Goal: Communication & Community: Ask a question

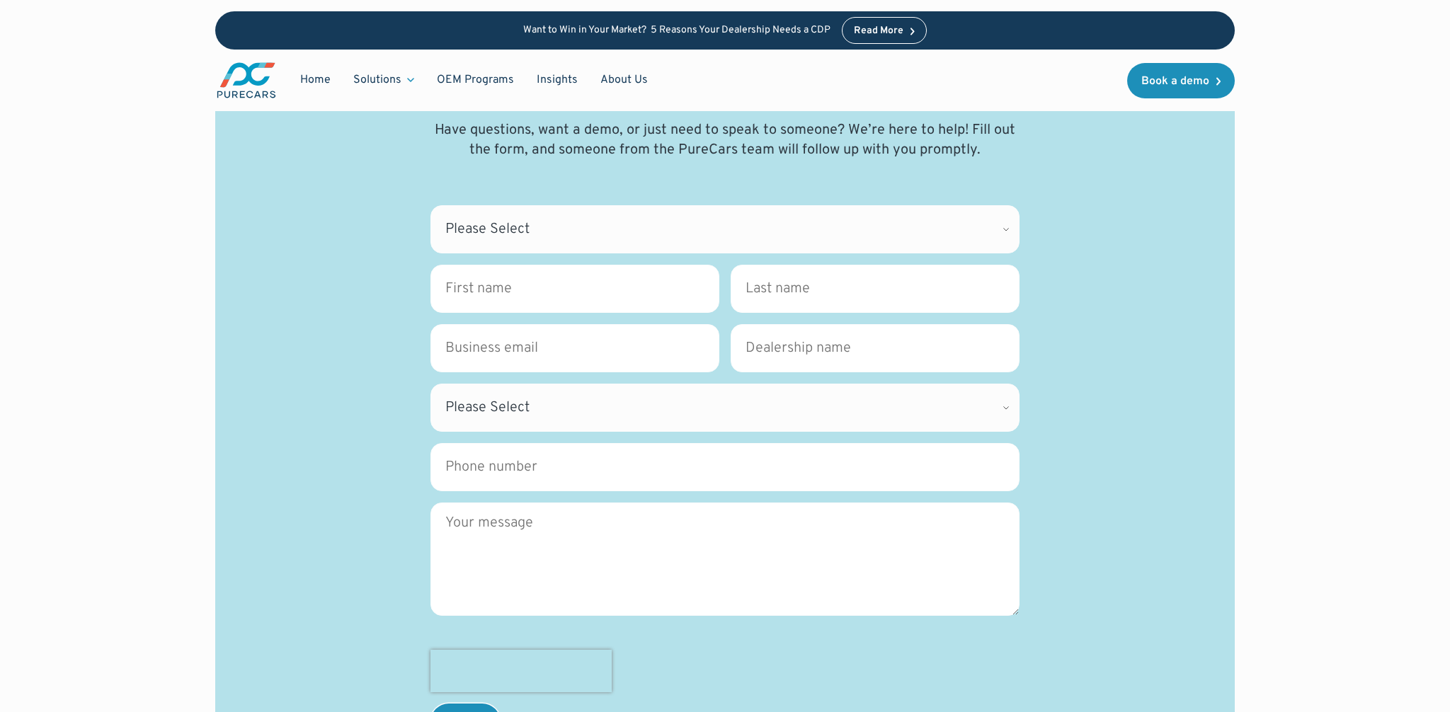
scroll to position [137, 0]
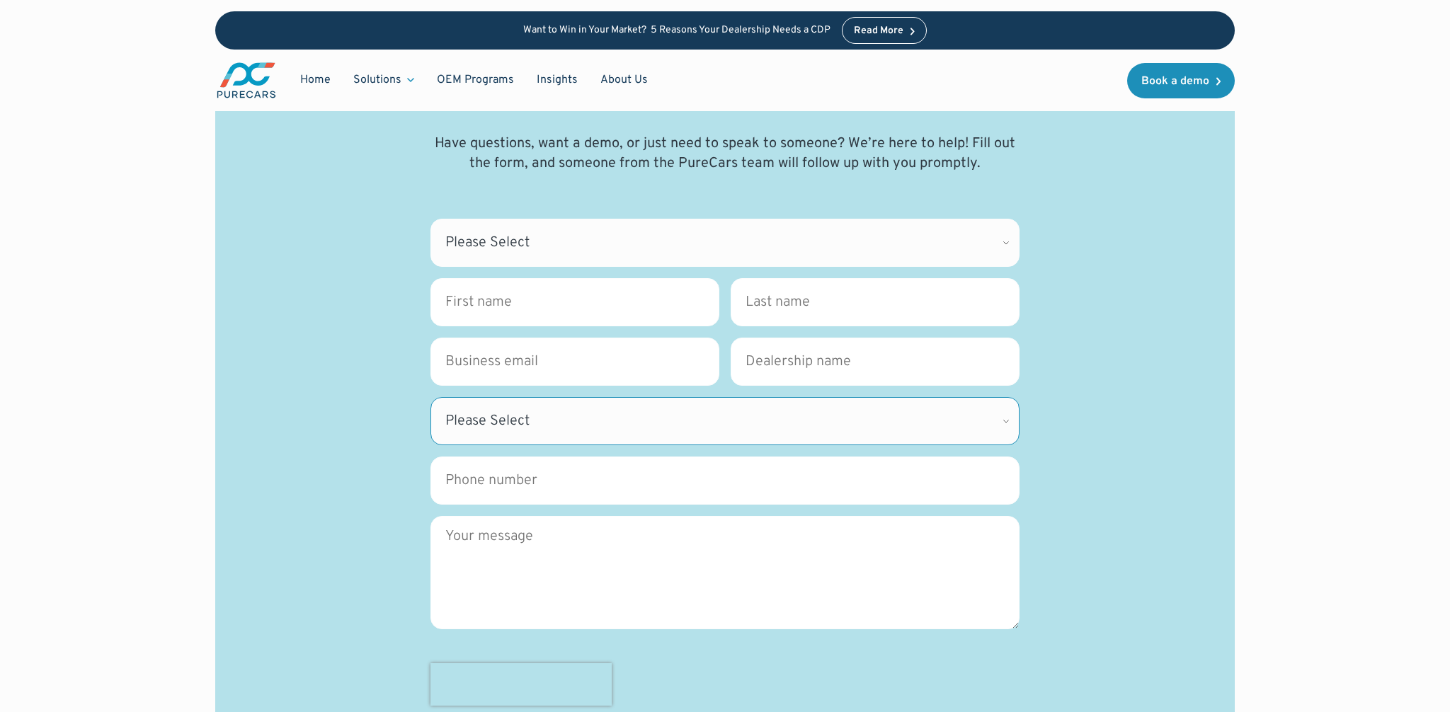
click at [1007, 423] on select "Please Select [US_STATE] [US_STATE] [GEOGRAPHIC_DATA] [US_STATE] [US_STATE] [GE…" at bounding box center [724, 421] width 589 height 48
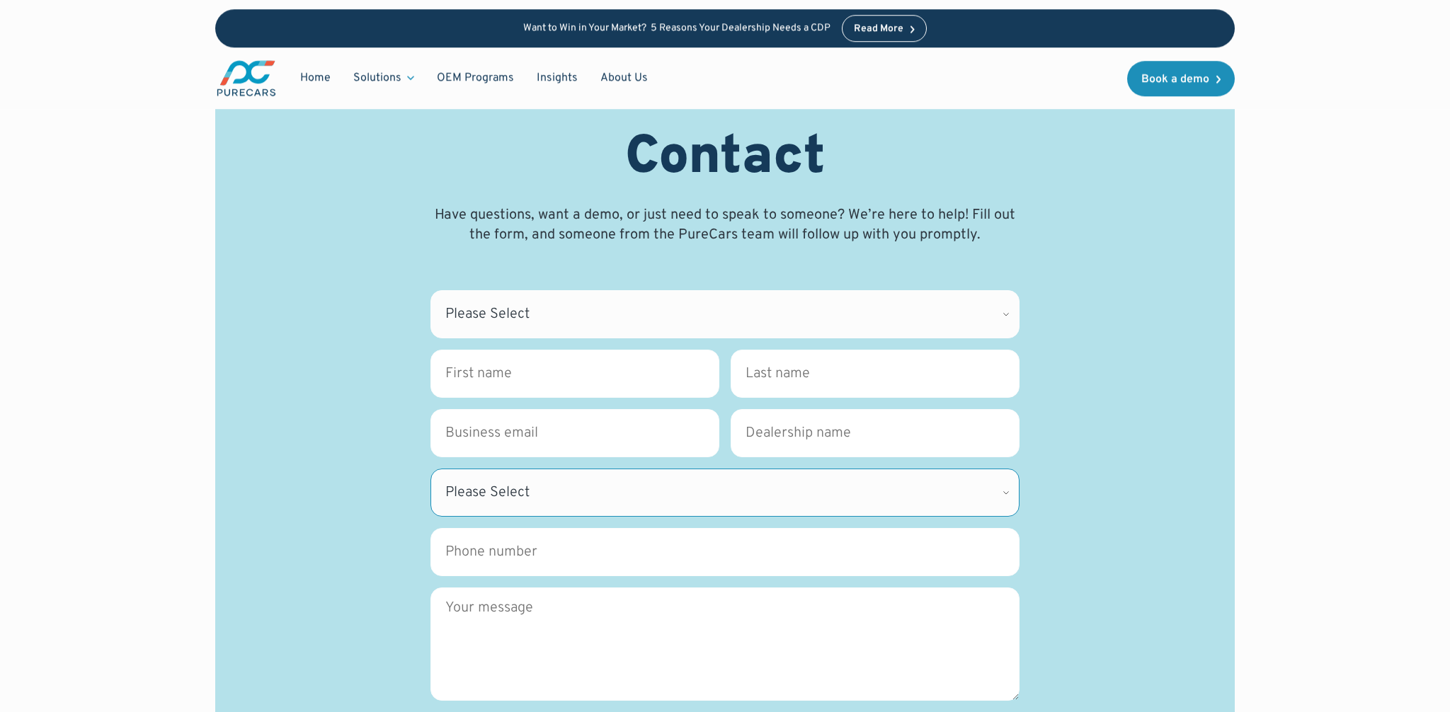
scroll to position [62, 0]
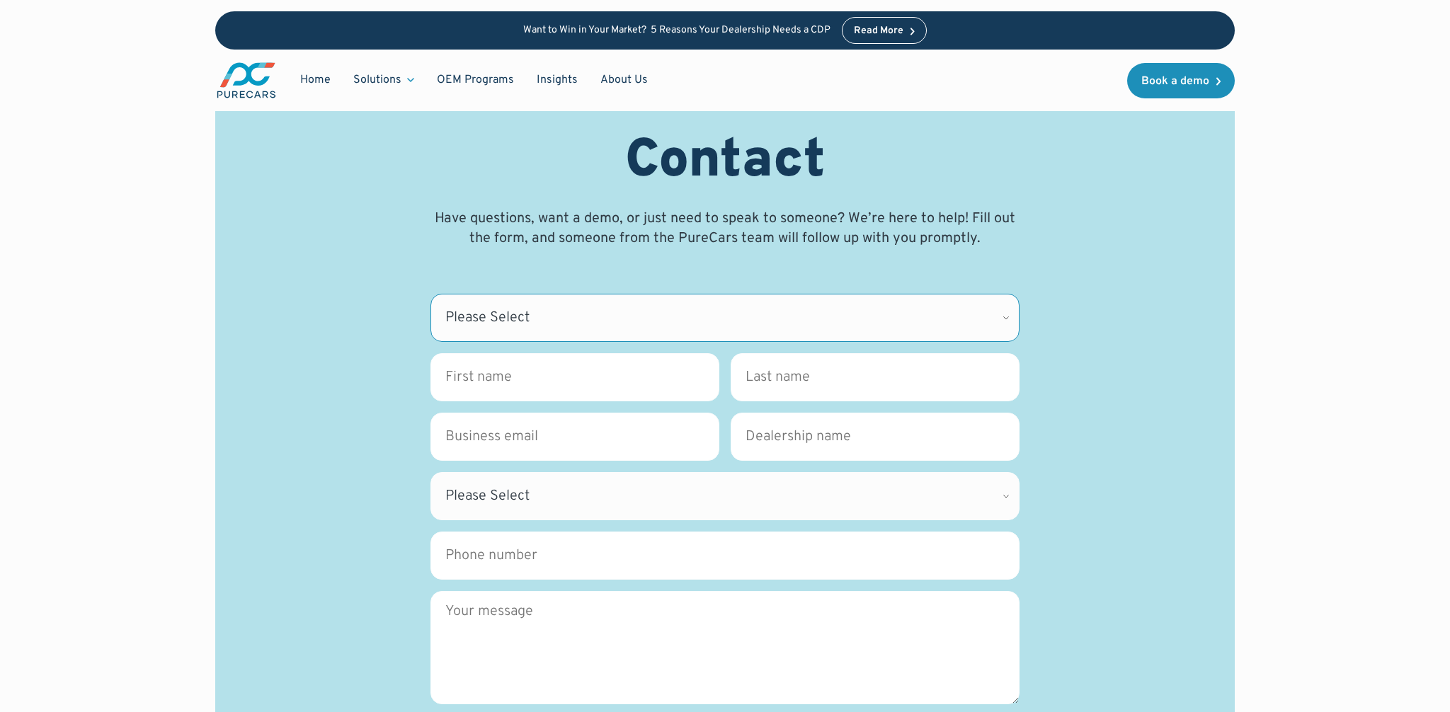
click at [1007, 324] on select "Please Select CDK Support Sales Support Billing Press Other" at bounding box center [724, 318] width 589 height 48
click at [809, 317] on select "Please Select CDK Support Sales Support Billing Press Other" at bounding box center [724, 318] width 589 height 48
select select "Other"
click at [430, 294] on select "Please Select CDK Support Sales Support Billing Press Other" at bounding box center [724, 318] width 589 height 48
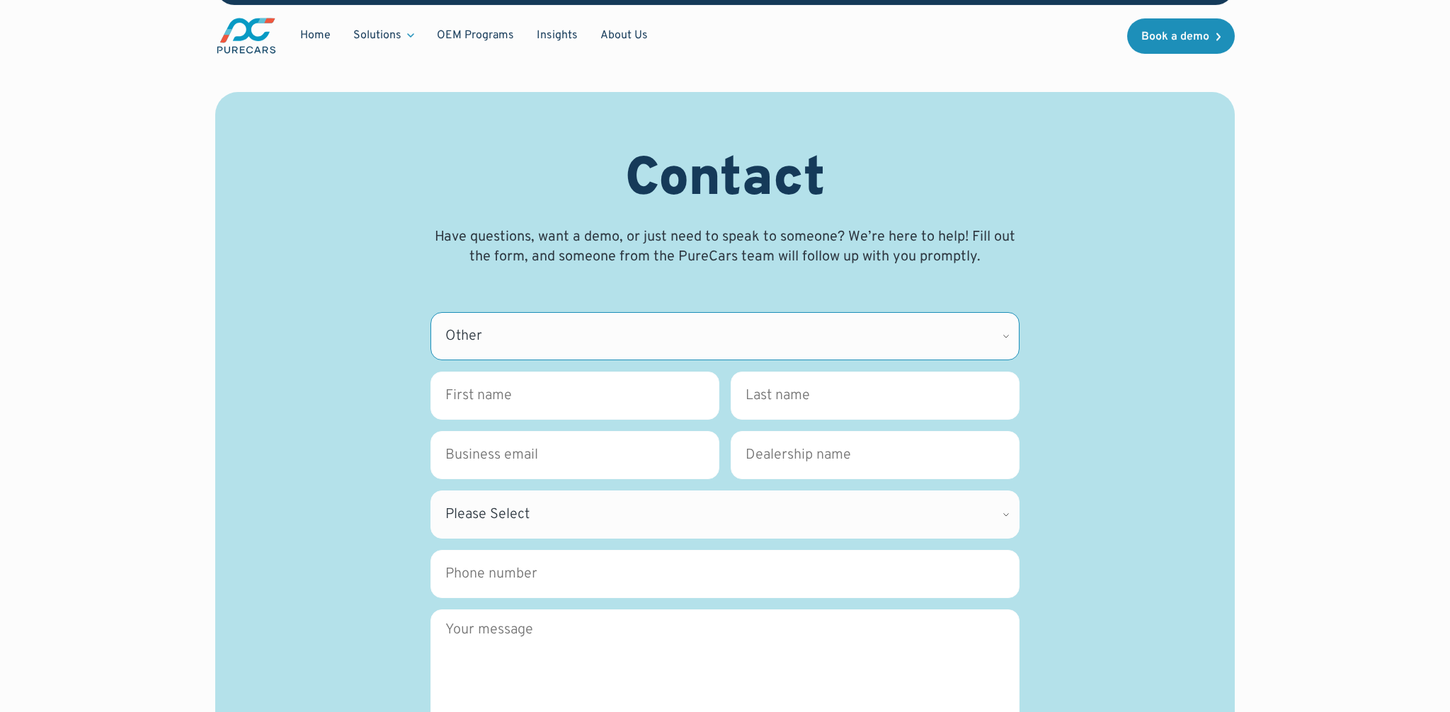
scroll to position [33, 0]
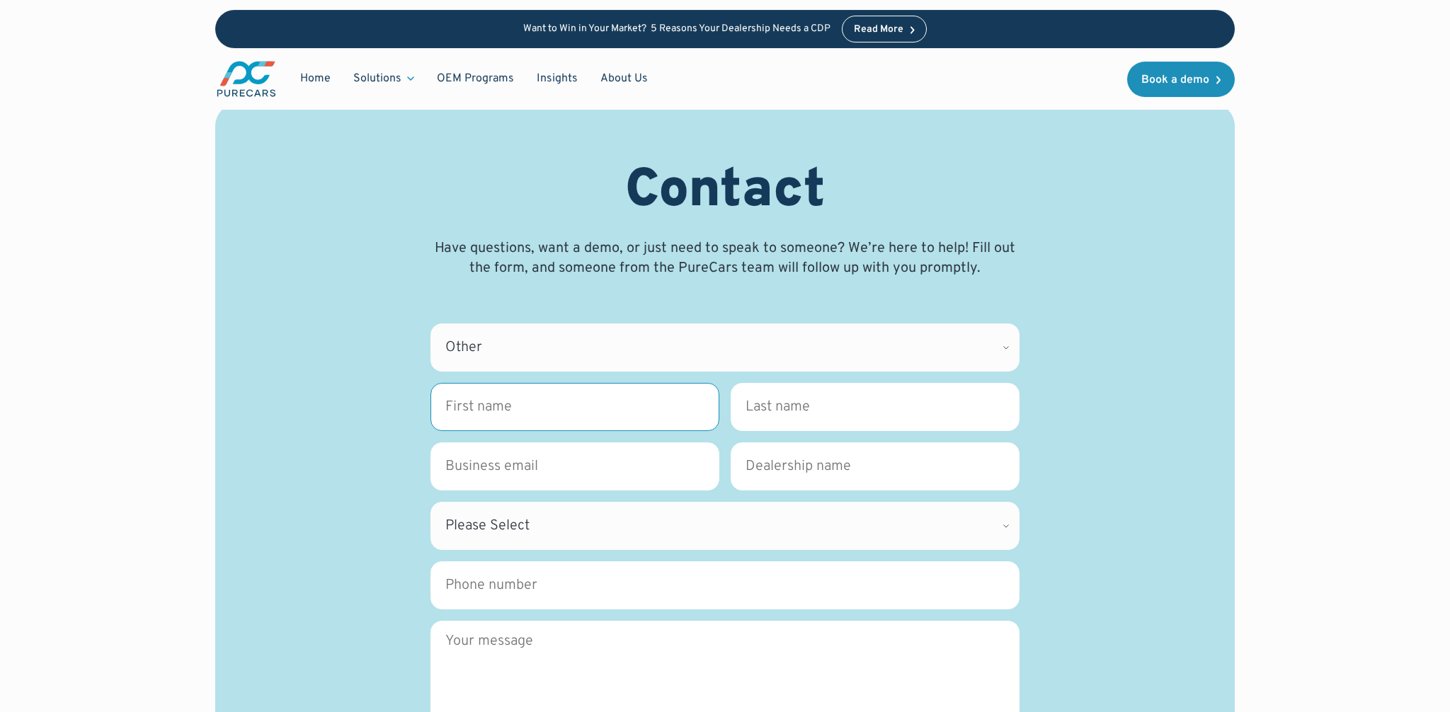
click at [538, 411] on input "First name *" at bounding box center [574, 407] width 289 height 48
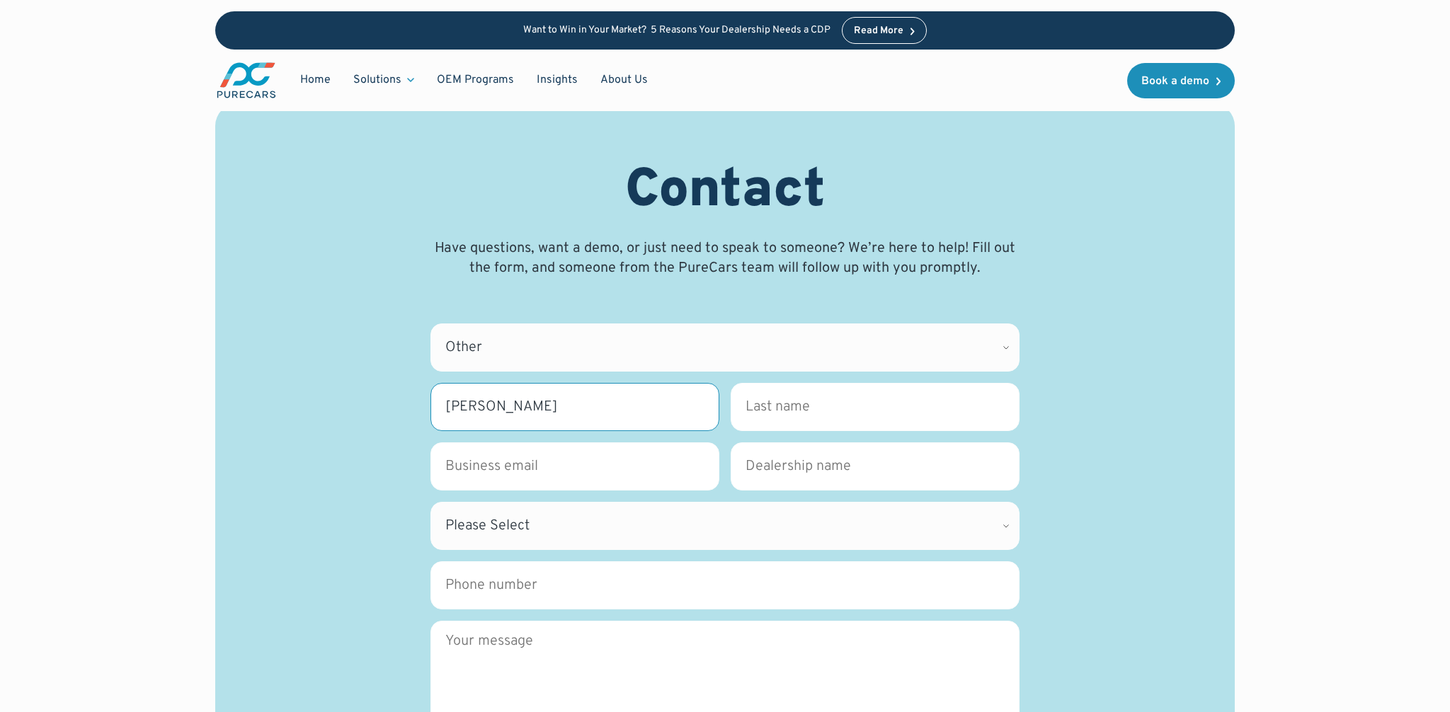
type input "[PERSON_NAME]"
click at [556, 471] on input "Business Email *" at bounding box center [574, 466] width 289 height 48
type input "j"
type input "[EMAIL_ADDRESS][DOMAIN_NAME]"
click at [722, 522] on select "Please Select [US_STATE] [US_STATE] [GEOGRAPHIC_DATA] [US_STATE] [US_STATE] [GE…" at bounding box center [724, 526] width 589 height 48
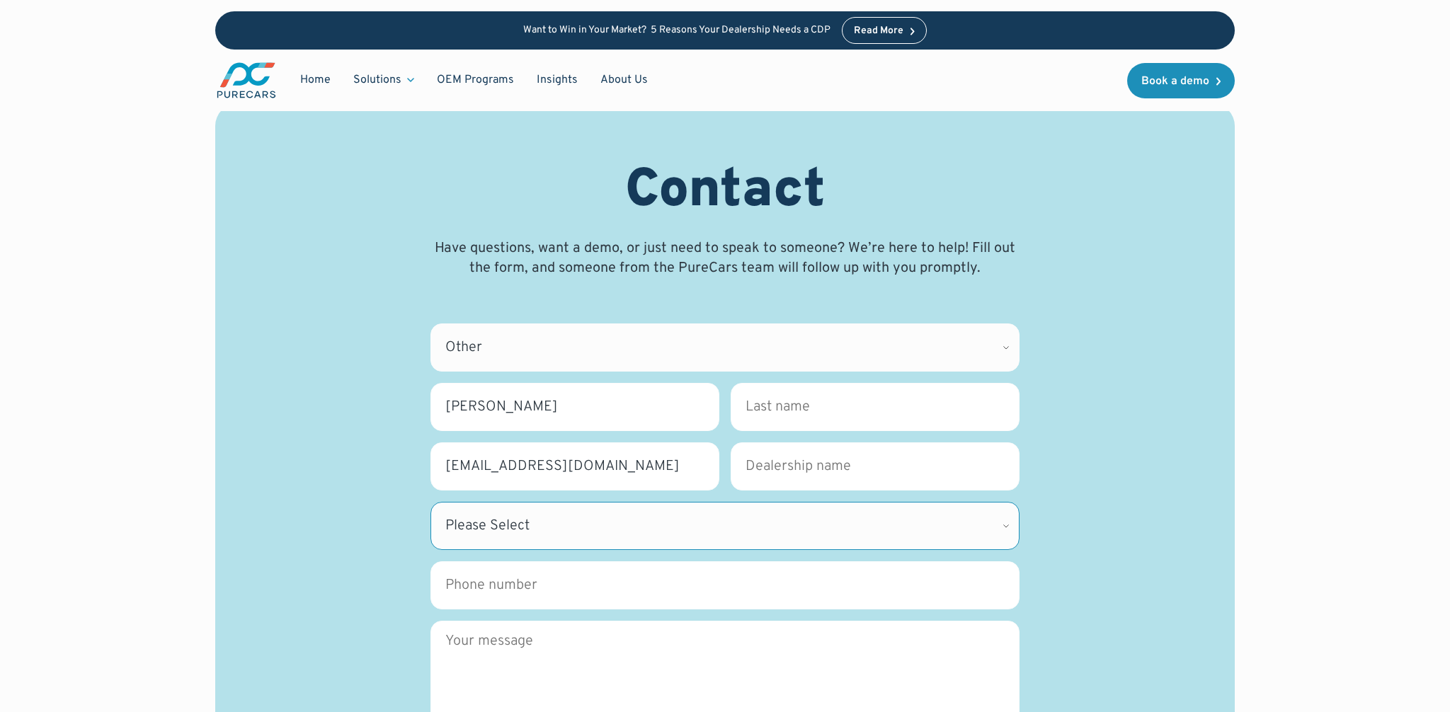
select select "TN"
click at [430, 502] on select "Please Select [US_STATE] [US_STATE] [GEOGRAPHIC_DATA] [US_STATE] [US_STATE] [GE…" at bounding box center [724, 526] width 589 height 48
click at [646, 648] on textarea "Message" at bounding box center [724, 677] width 589 height 113
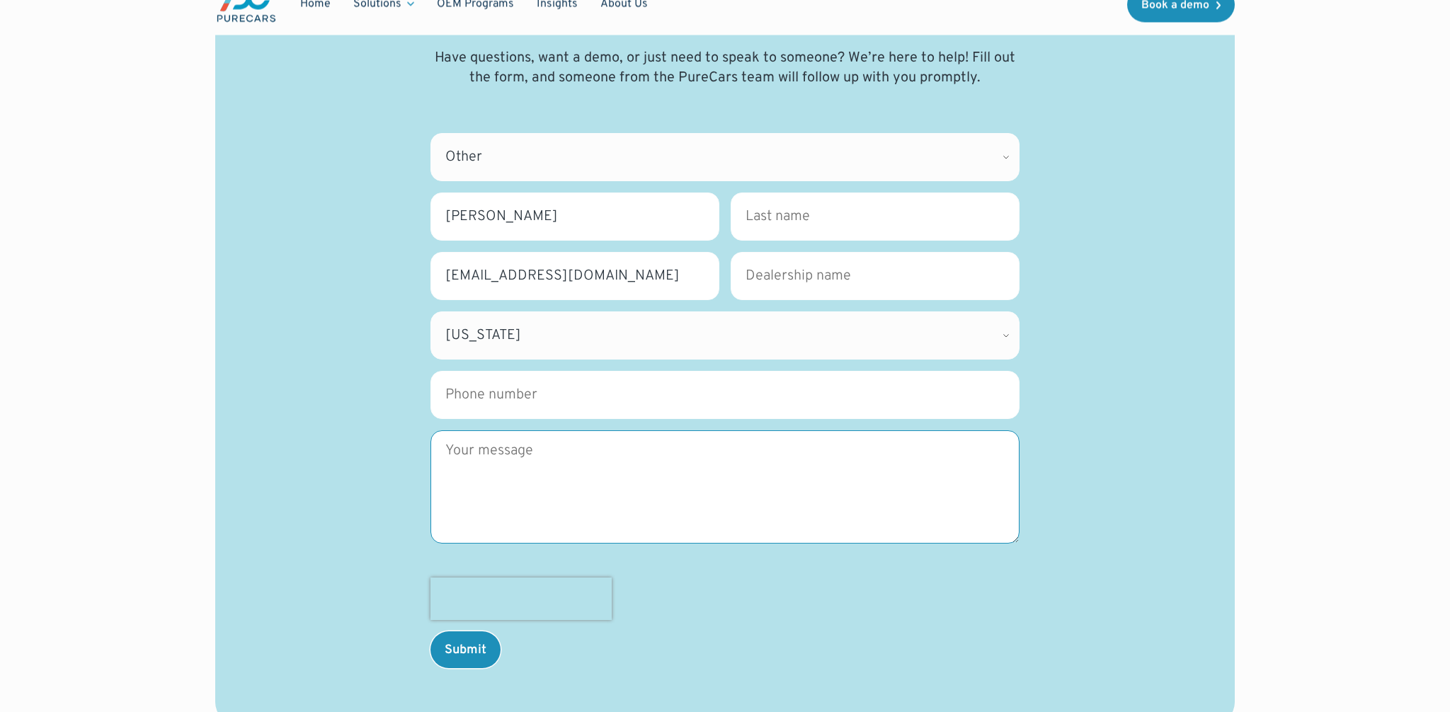
scroll to position [275, 0]
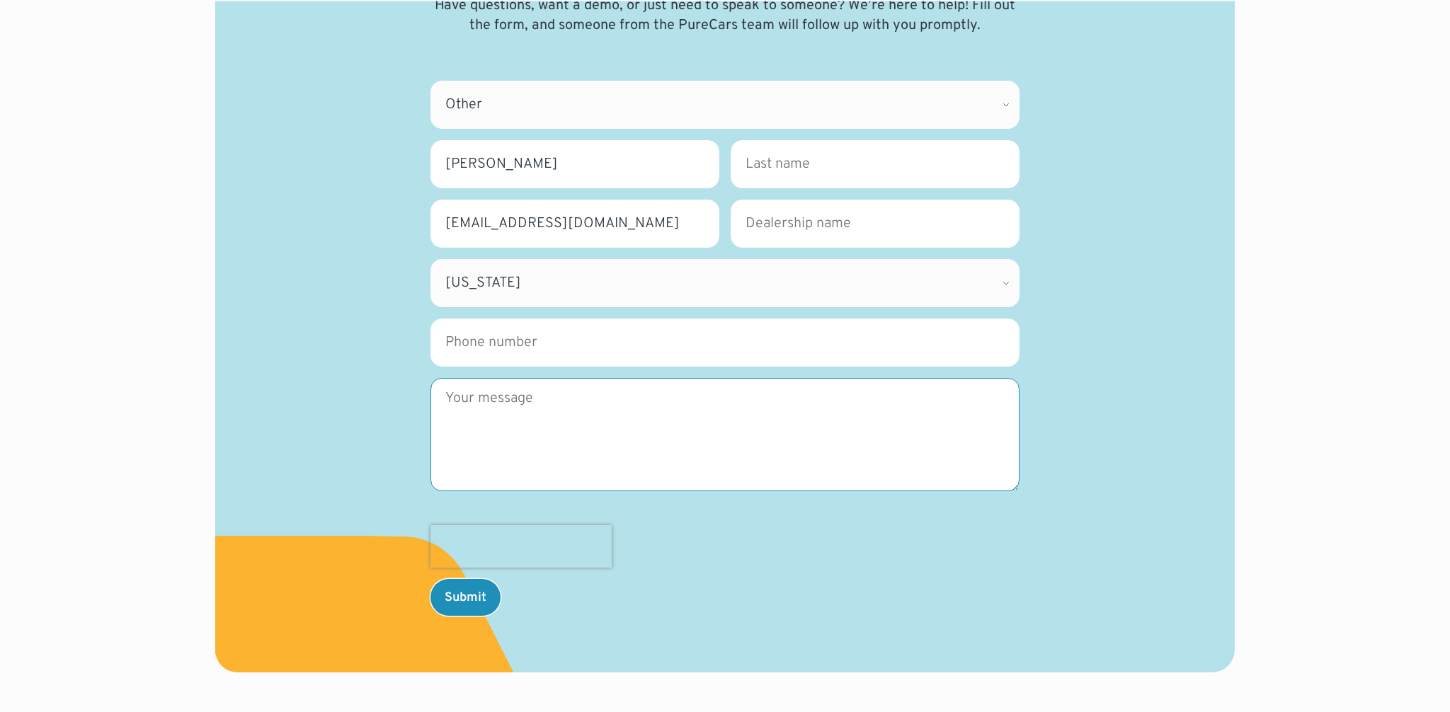
click at [587, 399] on textarea "Message" at bounding box center [724, 434] width 589 height 113
drag, startPoint x: 656, startPoint y: 407, endPoint x: 399, endPoint y: 409, distance: 257.0
click at [399, 409] on div "Contact Have questions, want a demo, or just need to speak to someone? We’re he…" at bounding box center [724, 266] width 951 height 699
paste textarea "Dear Sir/Madam, I am writing to formally request that my email address be perma…"
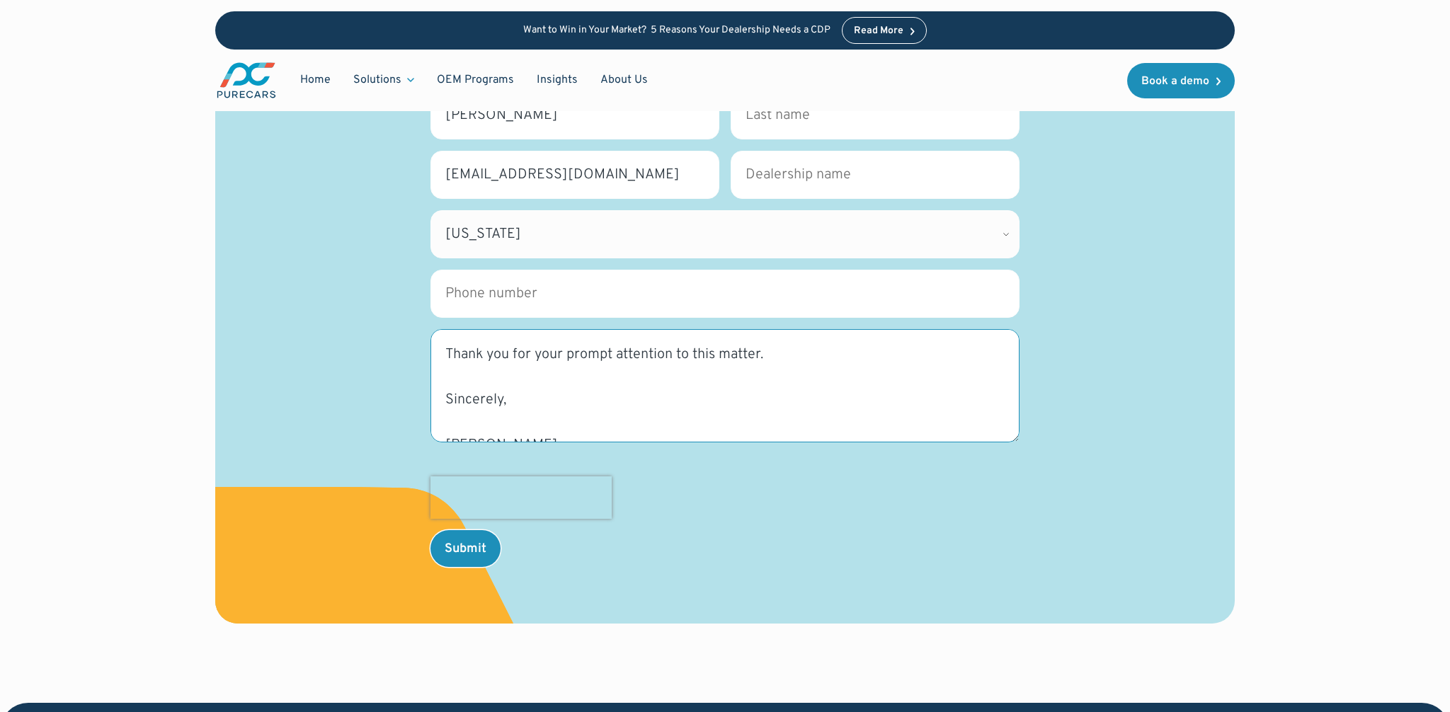
scroll to position [291, 0]
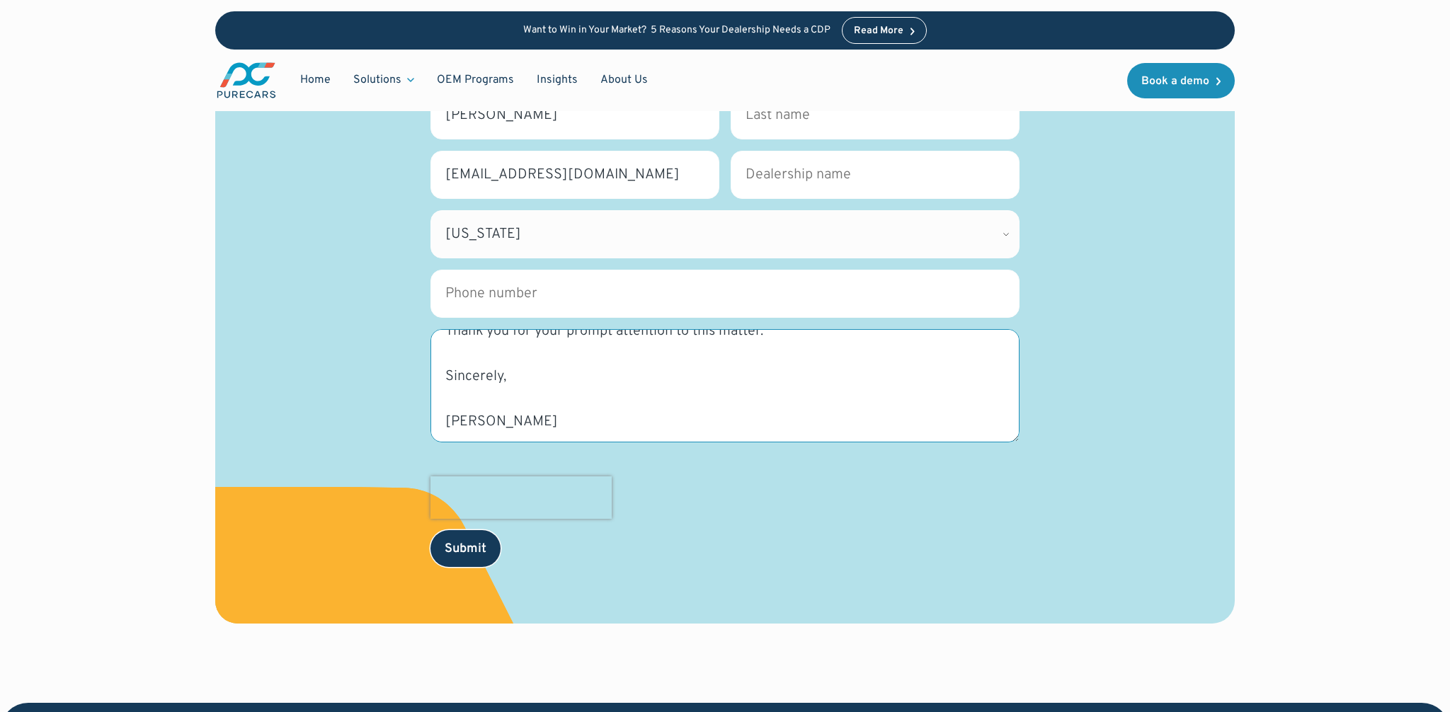
type textarea "Dear Sir/Madam, I am writing to formally request that my email address be perma…"
click at [469, 555] on input "Submit" at bounding box center [465, 548] width 70 height 37
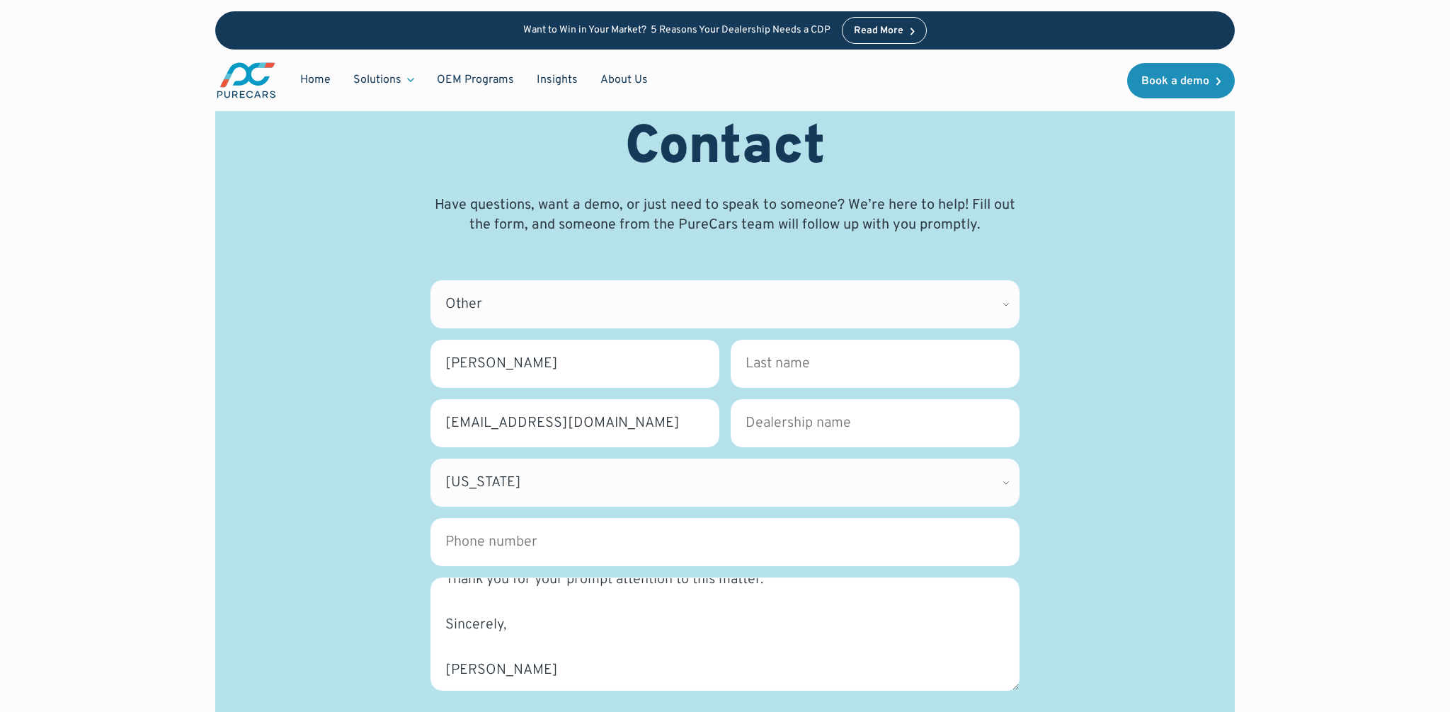
scroll to position [0, 0]
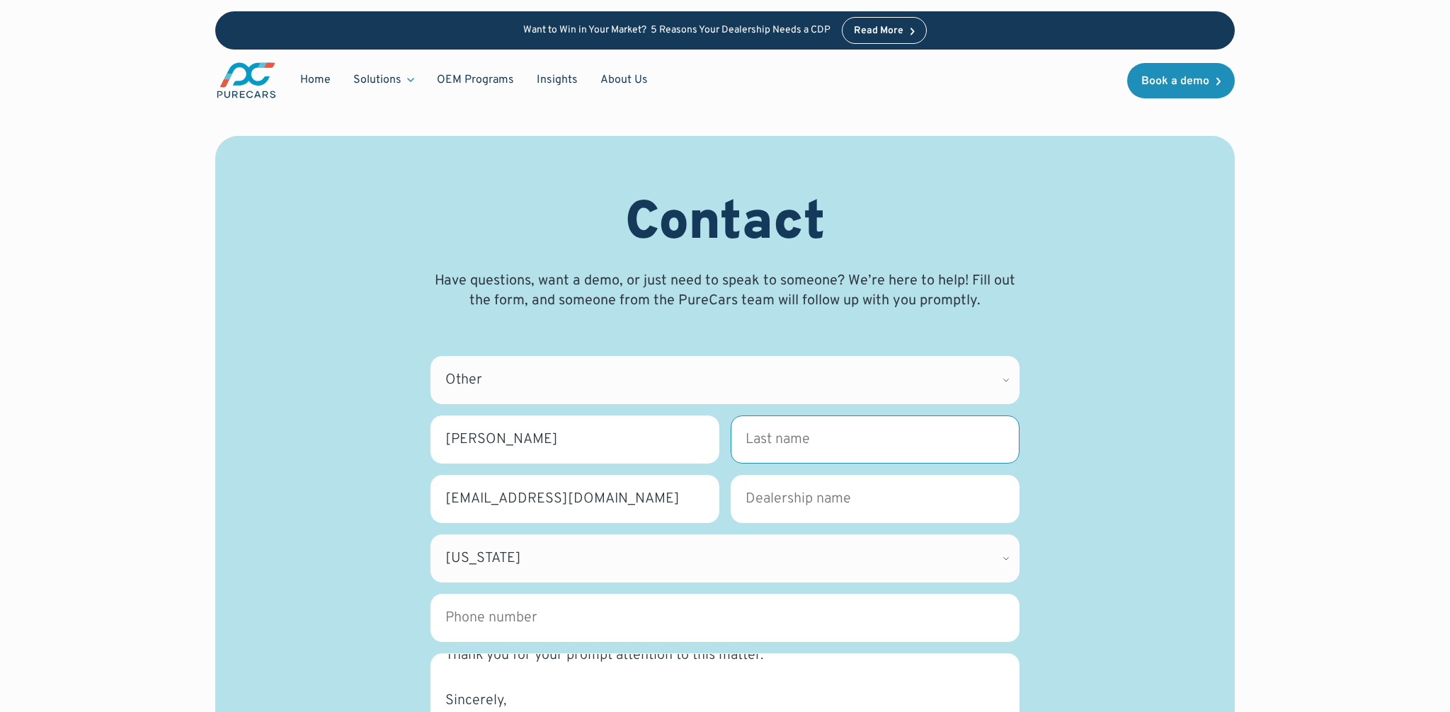
click at [828, 447] on input "Last name *" at bounding box center [875, 440] width 289 height 48
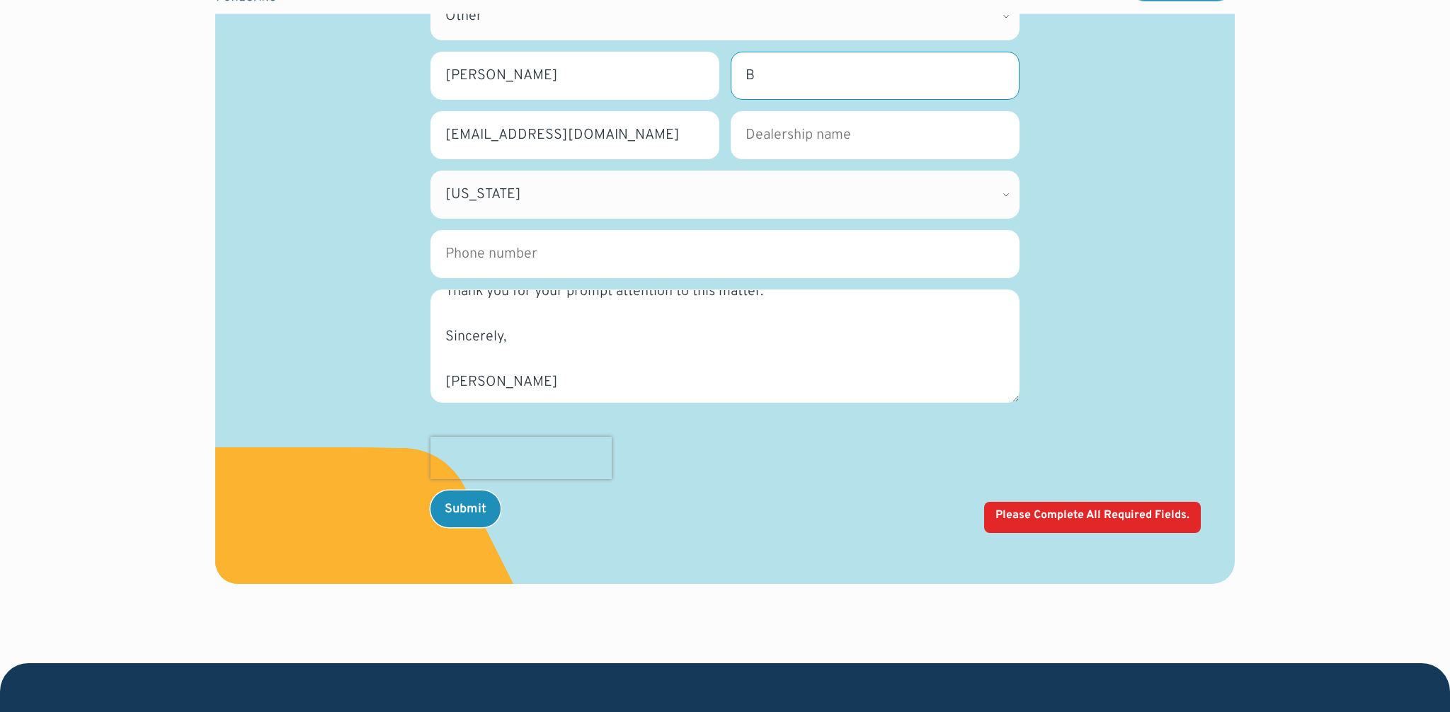
scroll to position [379, 0]
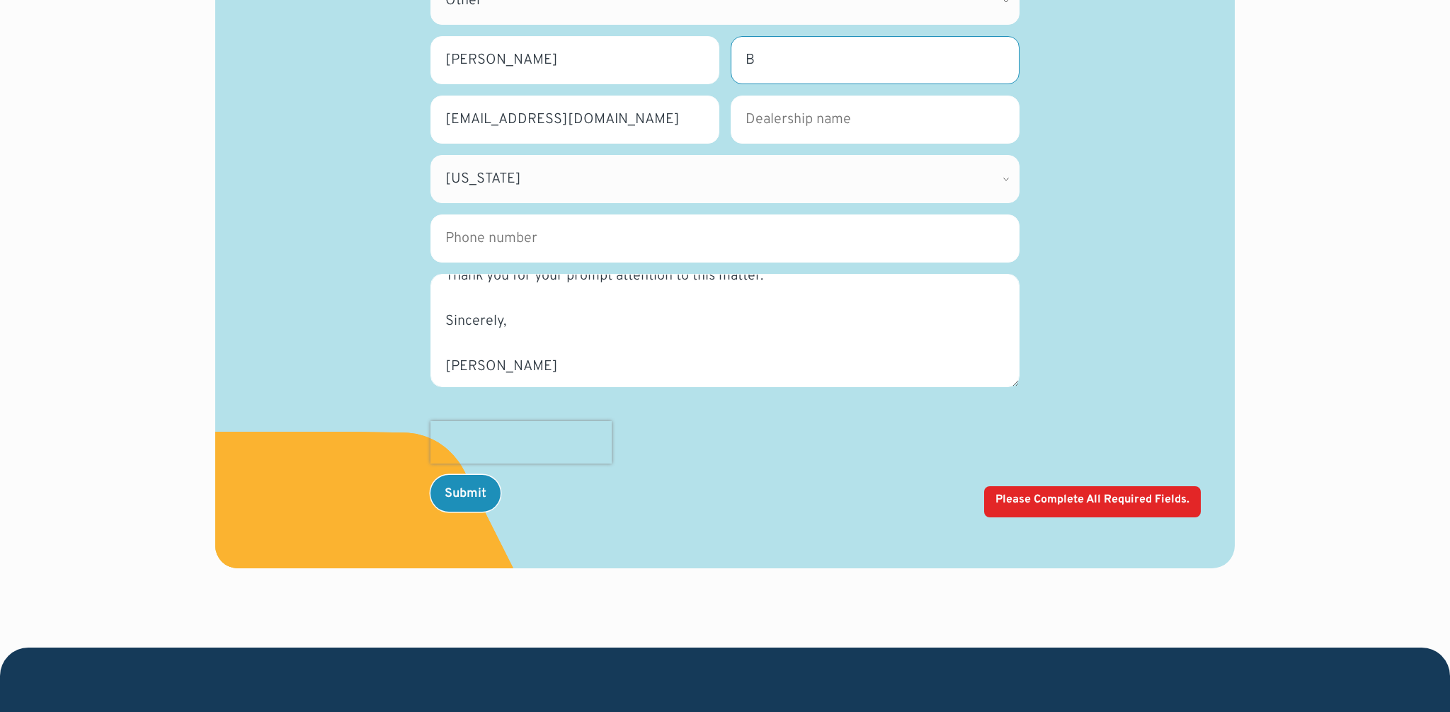
type input "B"
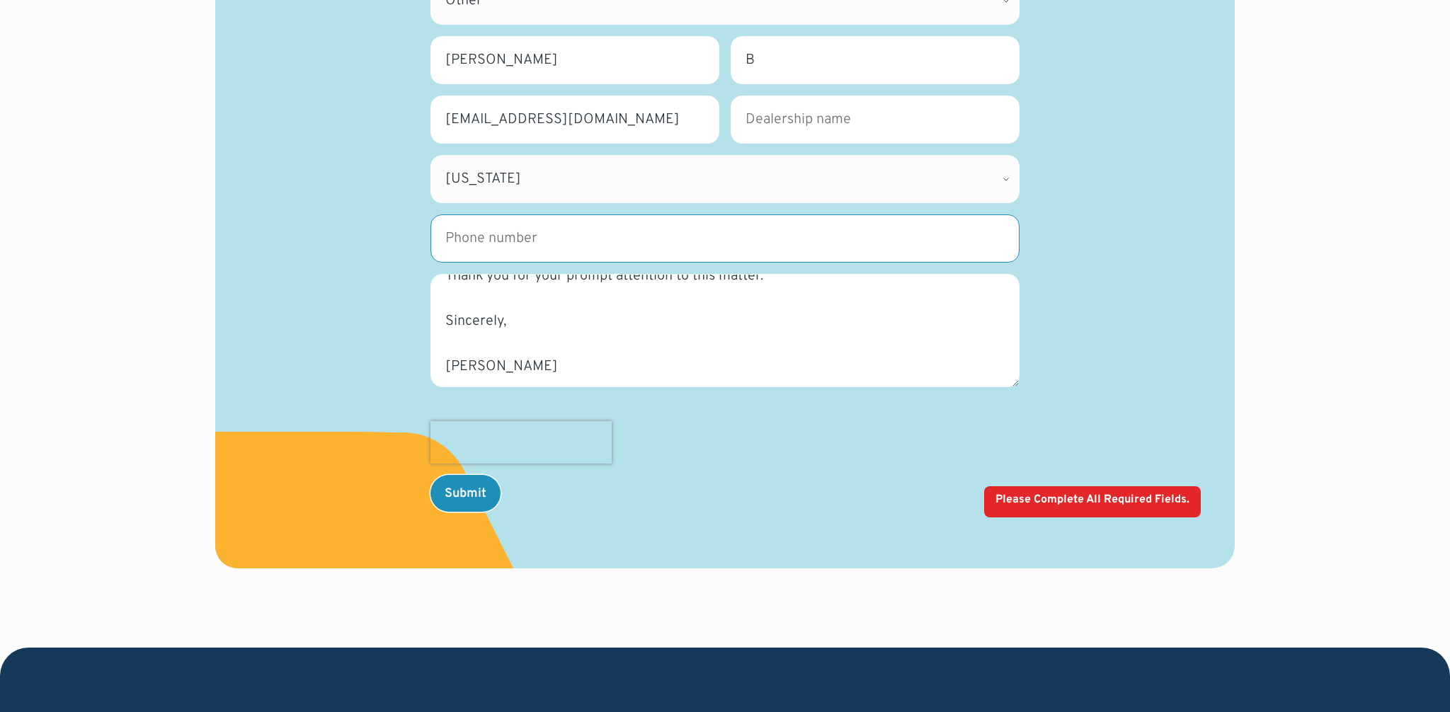
click at [598, 234] on input "Phone number" at bounding box center [724, 239] width 589 height 48
type input "1"
click at [462, 484] on input "Submit" at bounding box center [465, 493] width 70 height 37
click at [669, 248] on input "Phone number" at bounding box center [724, 239] width 589 height 48
type input "9"
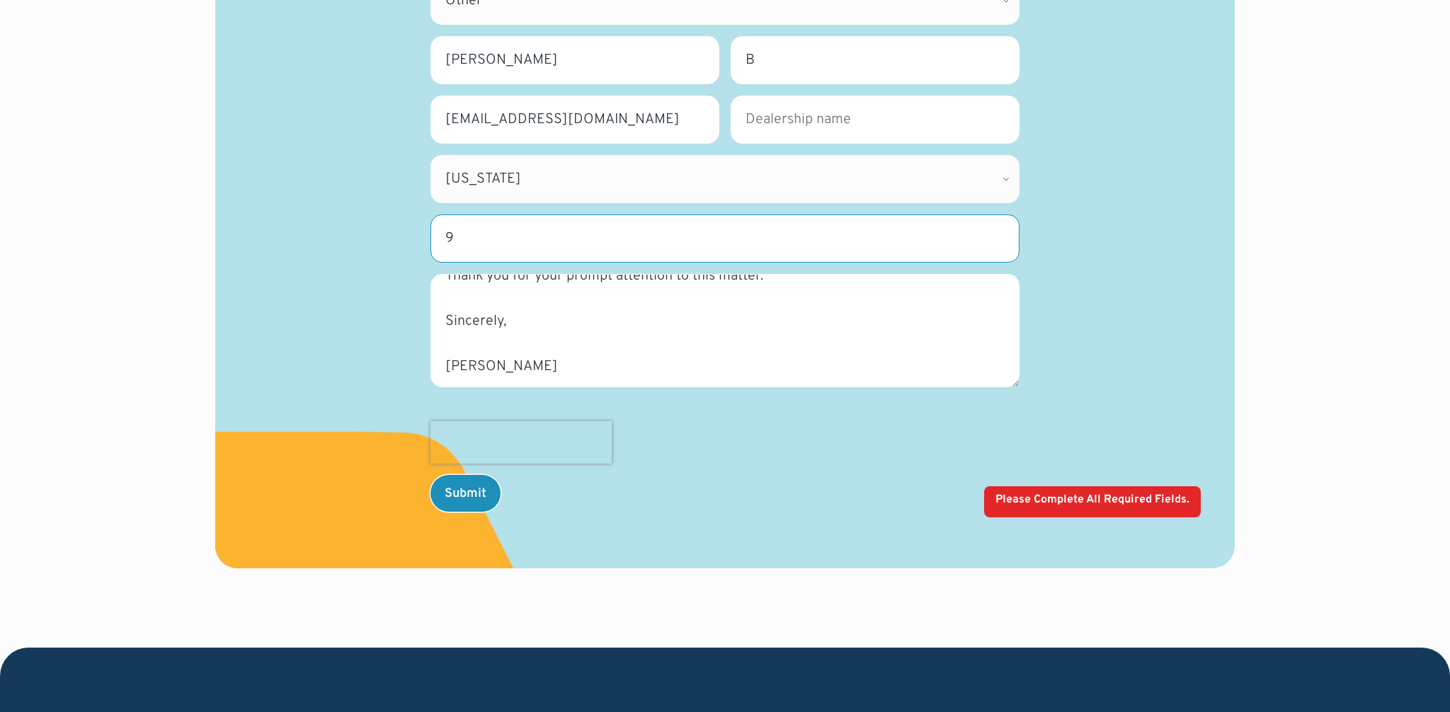
click at [467, 243] on input "9" at bounding box center [724, 239] width 589 height 48
paste input "[PHONE_NUMBER]"
type input "[PHONE_NUMBER]"
click at [453, 501] on input "Submit" at bounding box center [465, 493] width 70 height 37
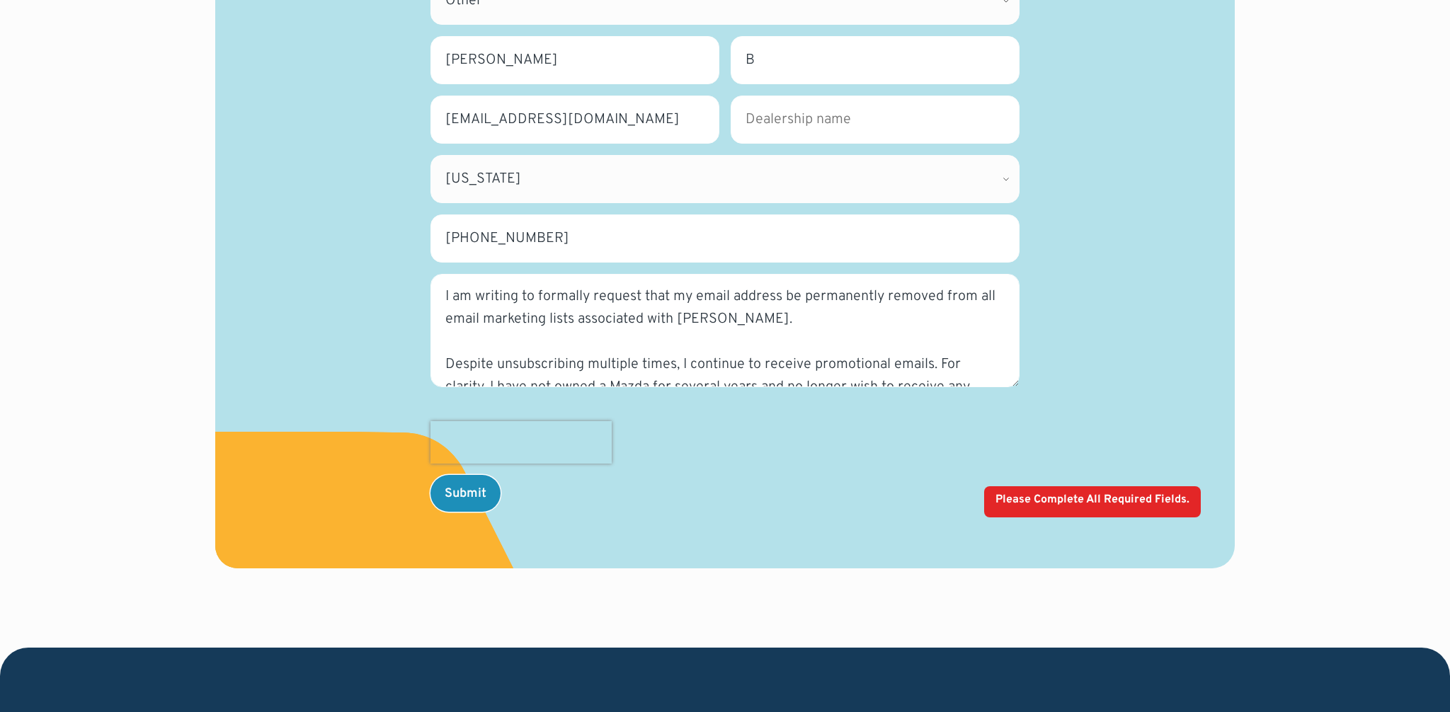
scroll to position [25, 0]
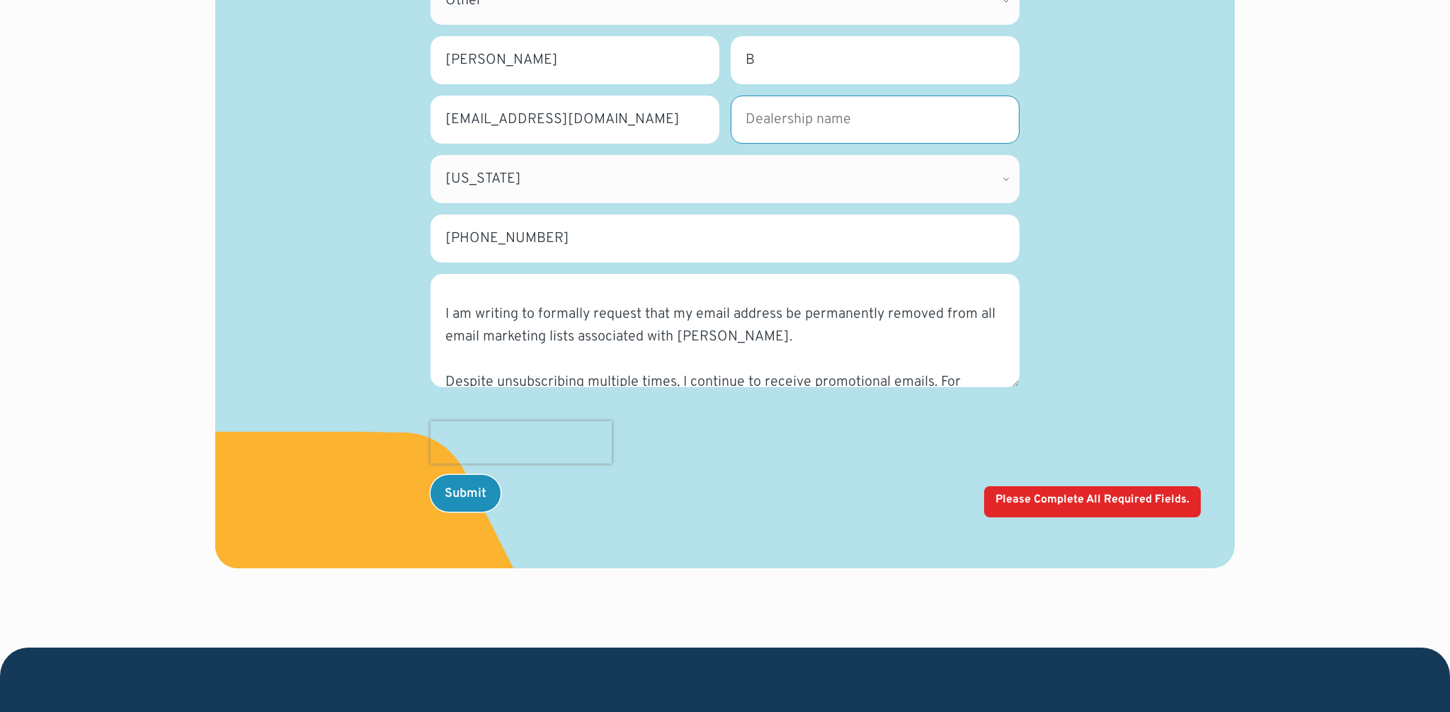
click at [827, 121] on input "Dealership name *" at bounding box center [875, 120] width 289 height 48
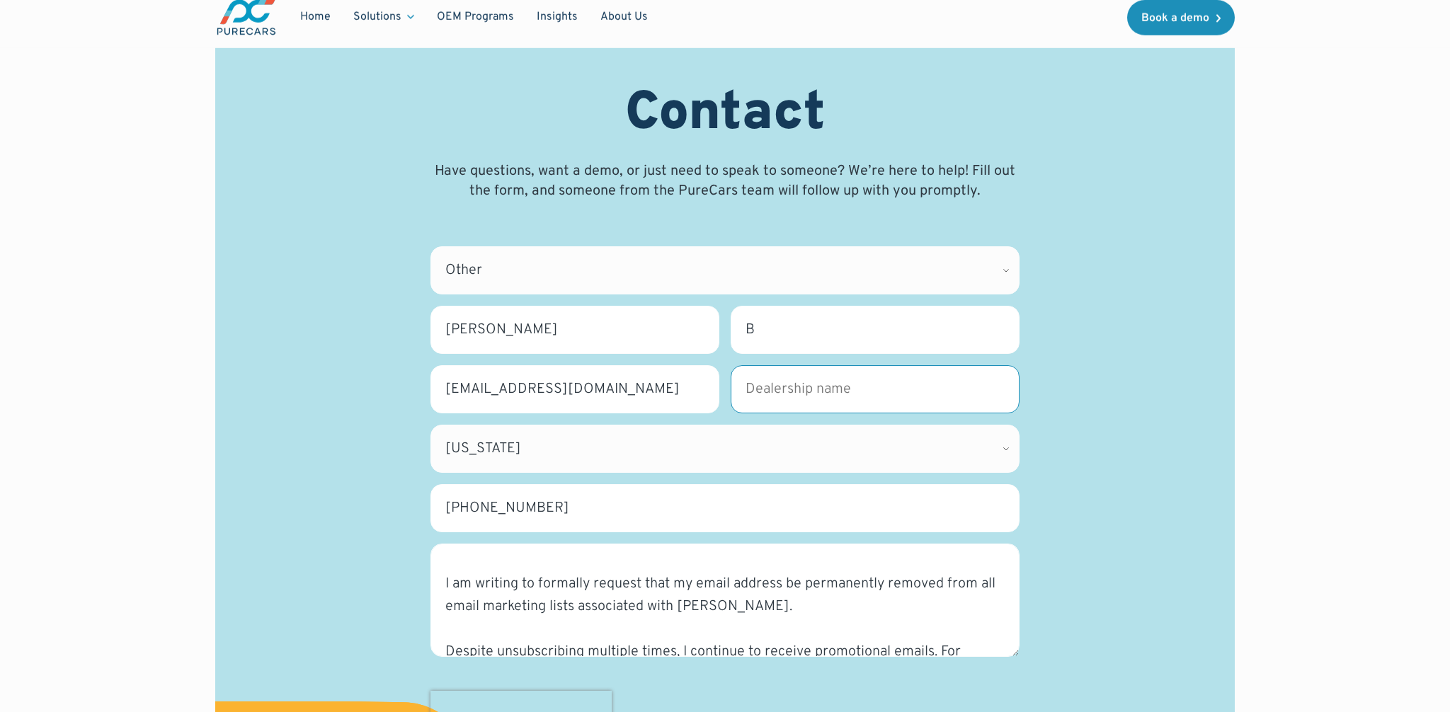
scroll to position [97, 0]
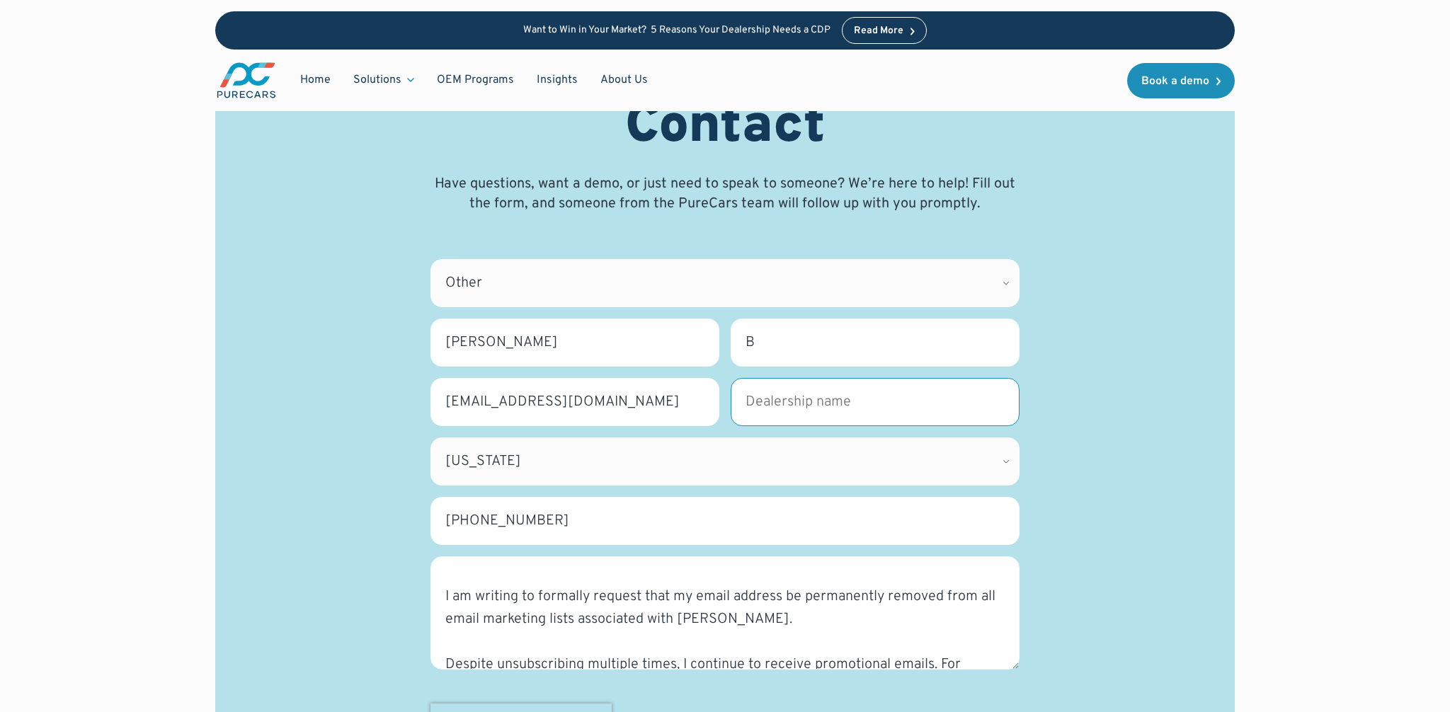
paste input "[PERSON_NAME]"
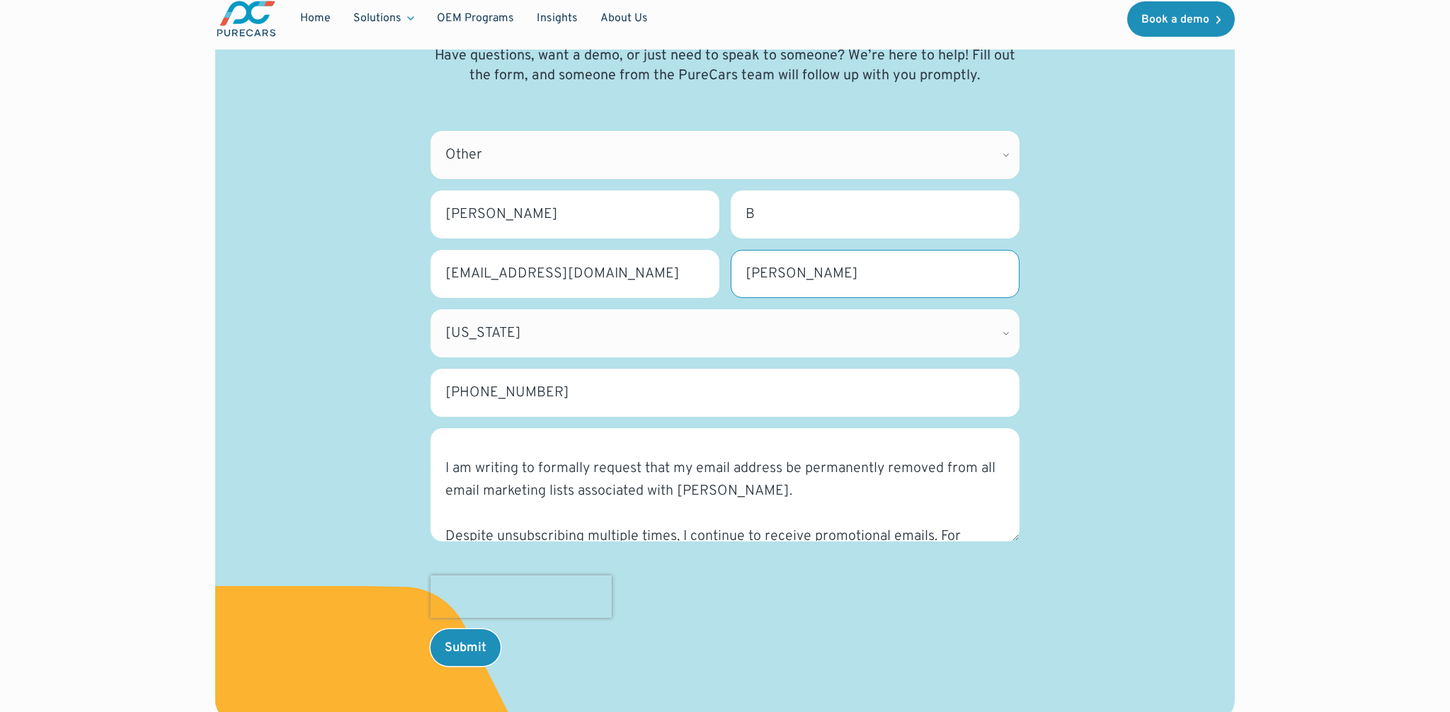
scroll to position [307, 0]
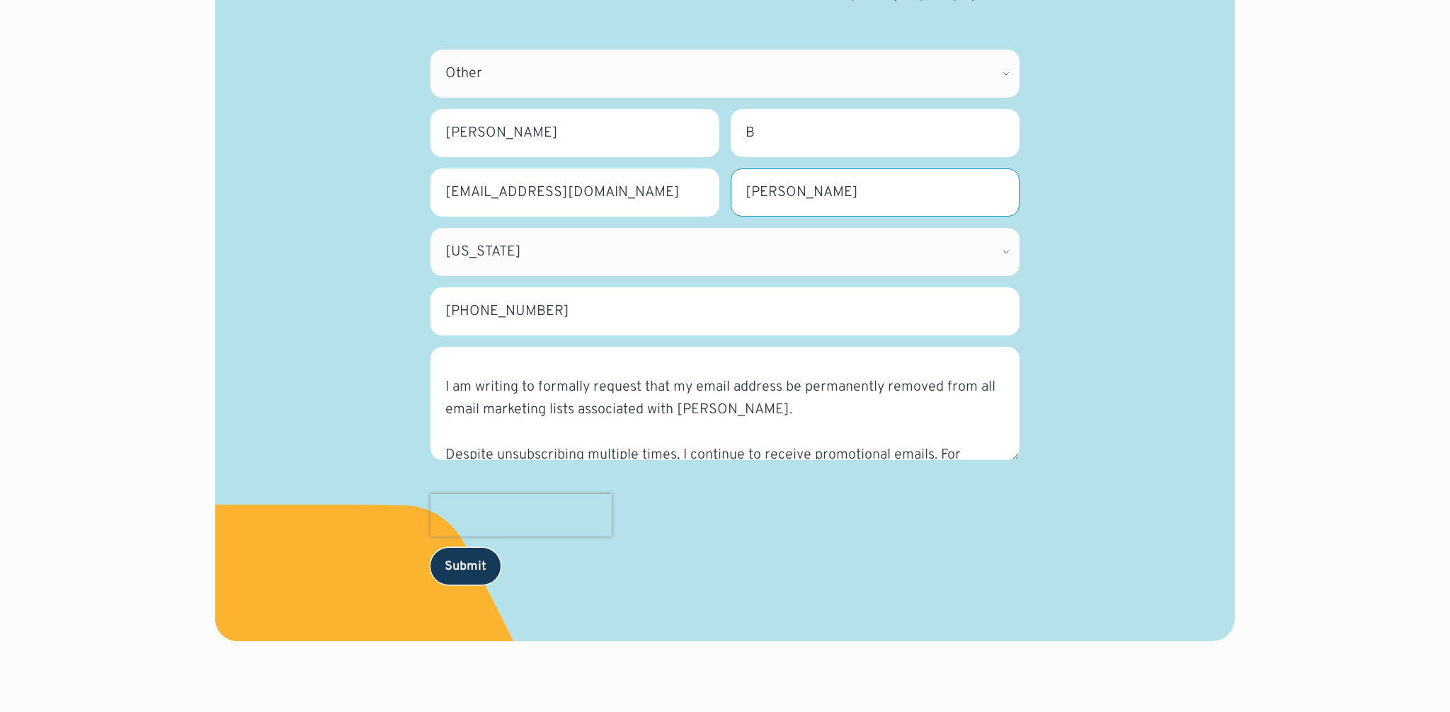
type input "[PERSON_NAME]"
click at [459, 565] on input "Submit" at bounding box center [465, 566] width 70 height 37
